Goal: Task Accomplishment & Management: Use online tool/utility

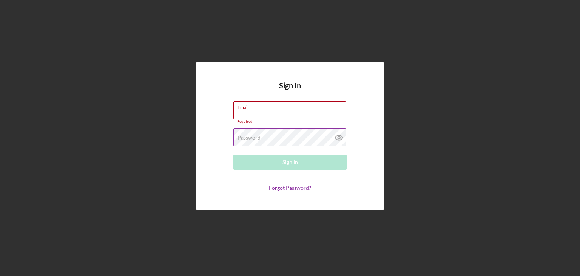
type input "[EMAIL_ADDRESS][DOMAIN_NAME]"
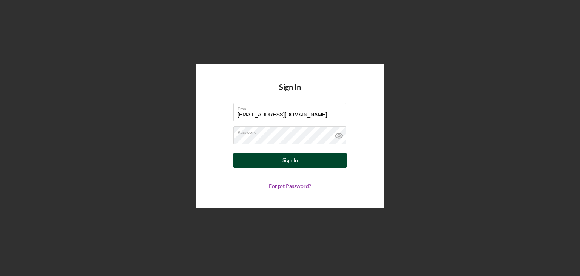
click at [243, 158] on button "Sign In" at bounding box center [290, 160] width 113 height 15
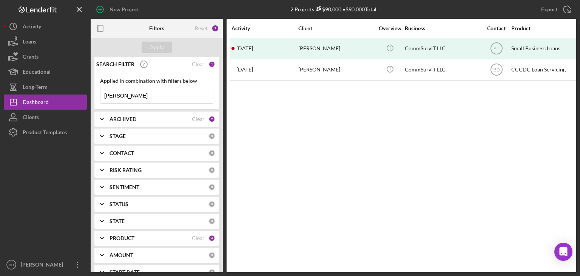
drag, startPoint x: 133, startPoint y: 93, endPoint x: 98, endPoint y: 101, distance: 35.1
click at [98, 101] on div "Applied in combination with filters below [PERSON_NAME] Icon/Menu Close" at bounding box center [156, 90] width 125 height 37
type input "a"
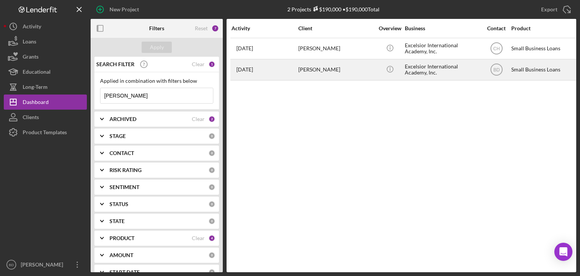
type input "[PERSON_NAME]"
click at [338, 74] on div "[PERSON_NAME]" at bounding box center [337, 70] width 76 height 20
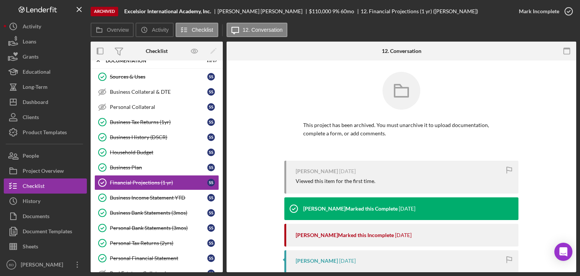
scroll to position [42, 0]
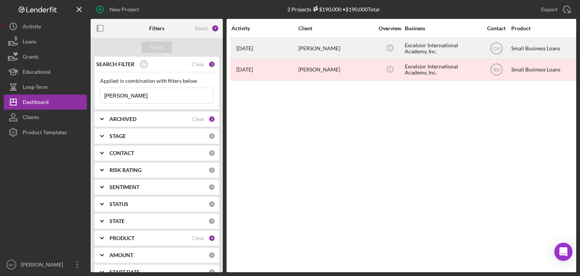
click at [412, 48] on div "Excelsior International Academy, Inc." at bounding box center [443, 49] width 76 height 20
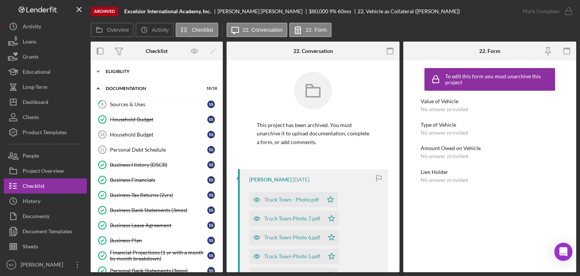
click at [125, 71] on div "Eligiblity" at bounding box center [160, 71] width 108 height 5
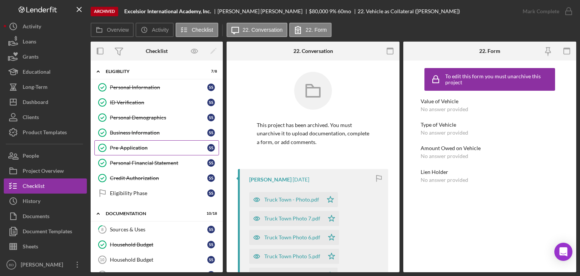
click at [119, 150] on div "Pre-Application" at bounding box center [158, 148] width 97 height 6
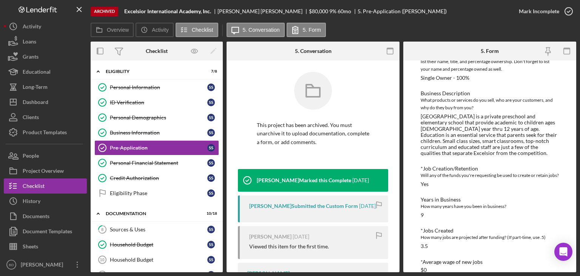
scroll to position [189, 0]
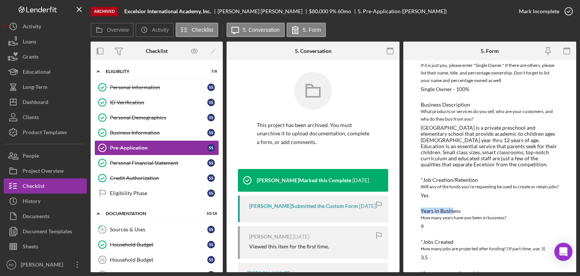
drag, startPoint x: 436, startPoint y: 196, endPoint x: 452, endPoint y: 205, distance: 18.3
click at [452, 205] on div "How did you hear about us? Existing business relationship *Reason for Applying …" at bounding box center [490, 267] width 138 height 716
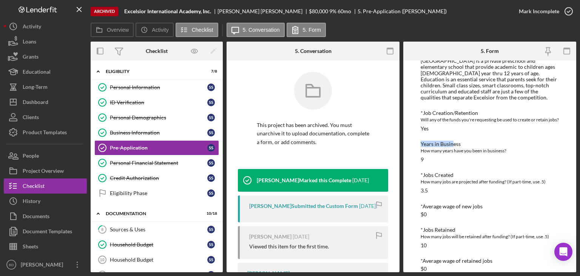
scroll to position [264, 0]
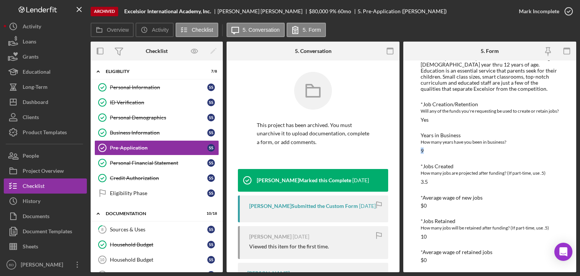
drag, startPoint x: 421, startPoint y: 151, endPoint x: 426, endPoint y: 151, distance: 5.7
click at [426, 151] on div "Years in Business How many years have you been in business? 9" at bounding box center [490, 143] width 138 height 22
drag, startPoint x: 423, startPoint y: 183, endPoint x: 433, endPoint y: 182, distance: 10.2
click at [433, 182] on div "*Jobs Created How many jobs are projected after funding? (If part-time, use .5)…" at bounding box center [490, 174] width 138 height 22
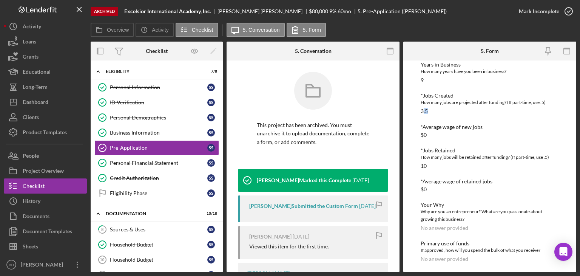
scroll to position [340, 0]
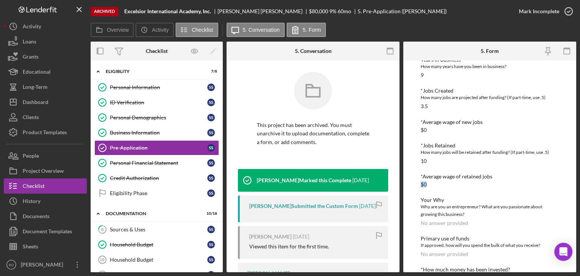
drag, startPoint x: 422, startPoint y: 184, endPoint x: 431, endPoint y: 184, distance: 9.5
click at [431, 184] on div "*Average wage of retained jobs $0" at bounding box center [490, 180] width 138 height 14
click at [430, 186] on div "*Average wage of retained jobs $0" at bounding box center [490, 180] width 138 height 14
